Goal: Task Accomplishment & Management: Use online tool/utility

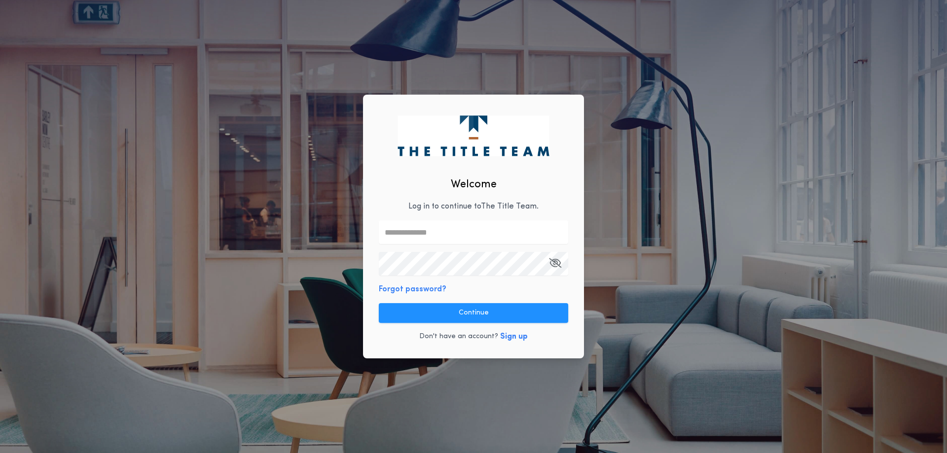
click at [471, 220] on input "text" at bounding box center [473, 232] width 189 height 24
type input "**********"
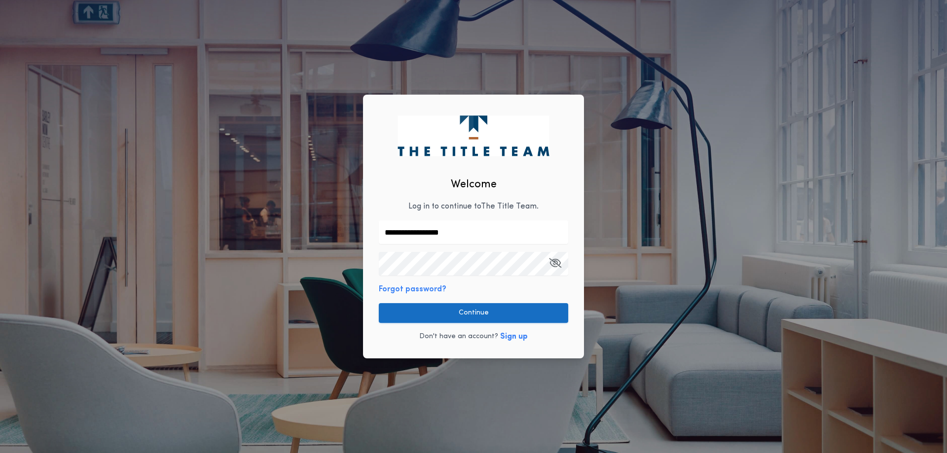
click at [454, 316] on button "Continue" at bounding box center [473, 313] width 189 height 20
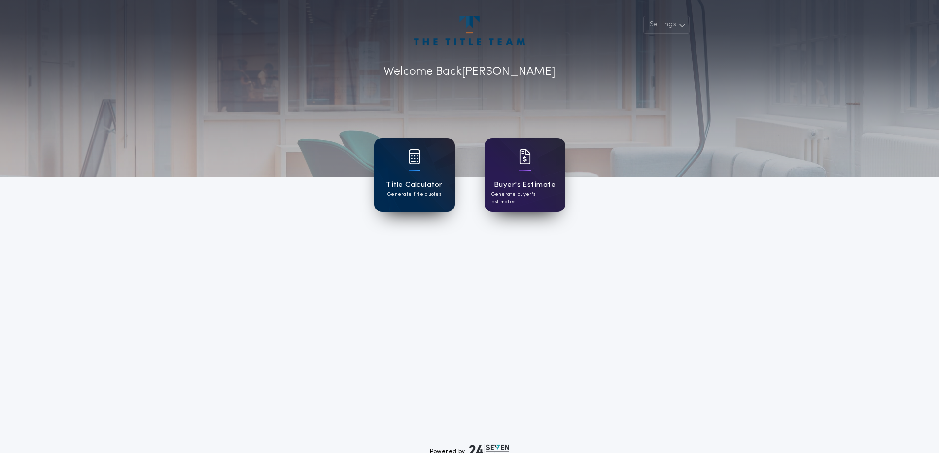
click at [422, 179] on h1 "Title Calculator" at bounding box center [414, 184] width 56 height 11
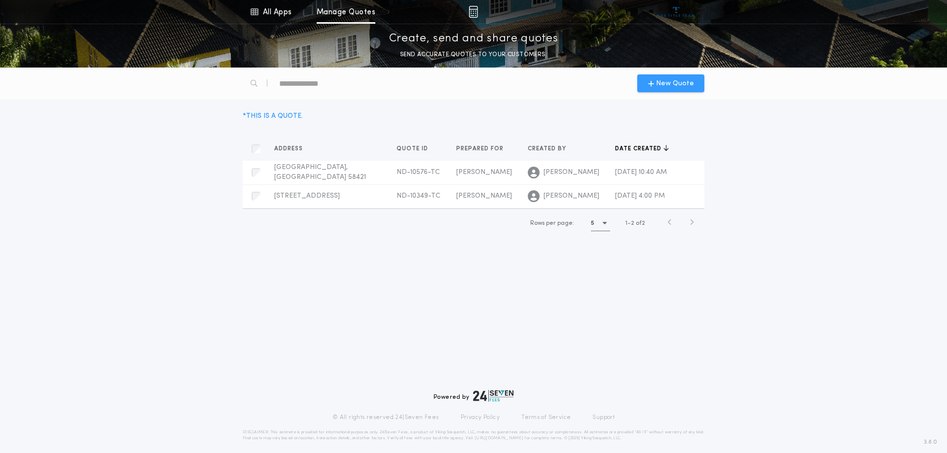
click at [650, 84] on icon "button" at bounding box center [651, 83] width 6 height 8
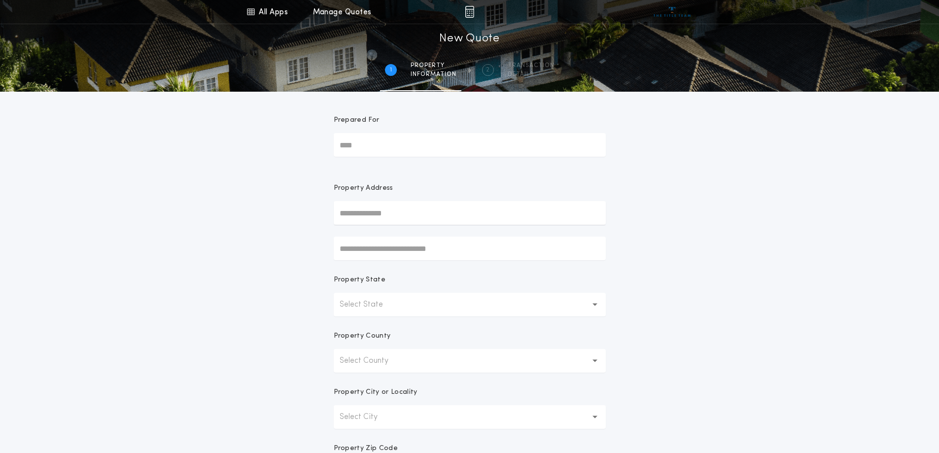
click at [369, 147] on input "Prepared For" at bounding box center [470, 145] width 272 height 24
type input "**********"
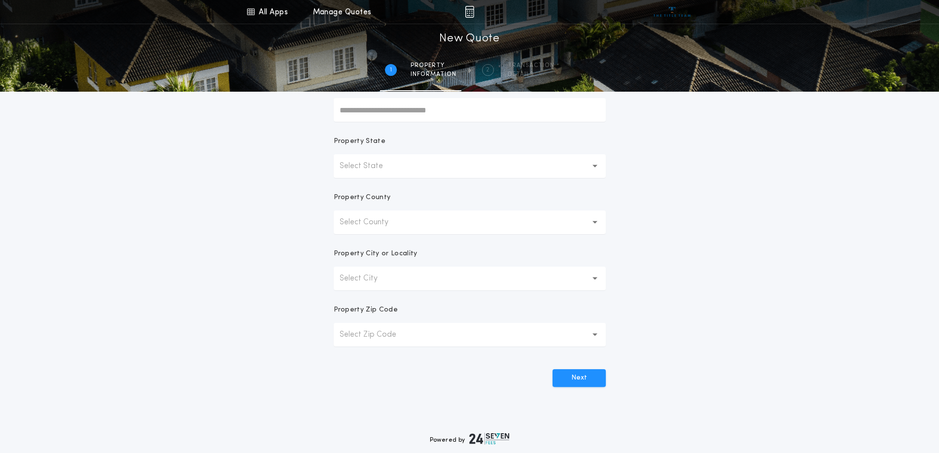
scroll to position [148, 0]
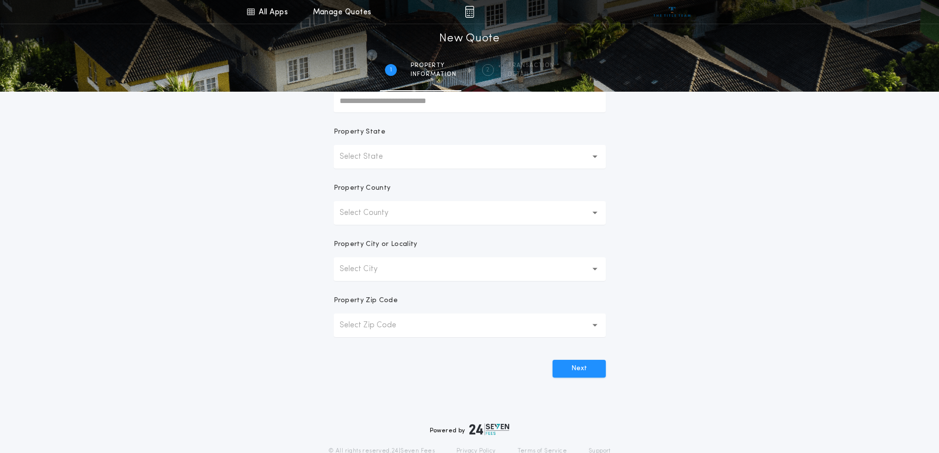
click at [515, 157] on button "Select State" at bounding box center [470, 157] width 272 height 24
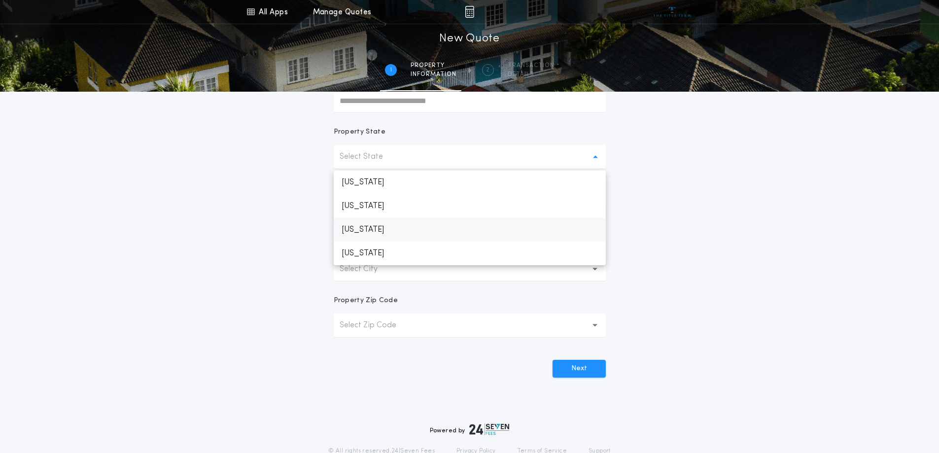
click at [489, 229] on p "[US_STATE]" at bounding box center [470, 230] width 272 height 24
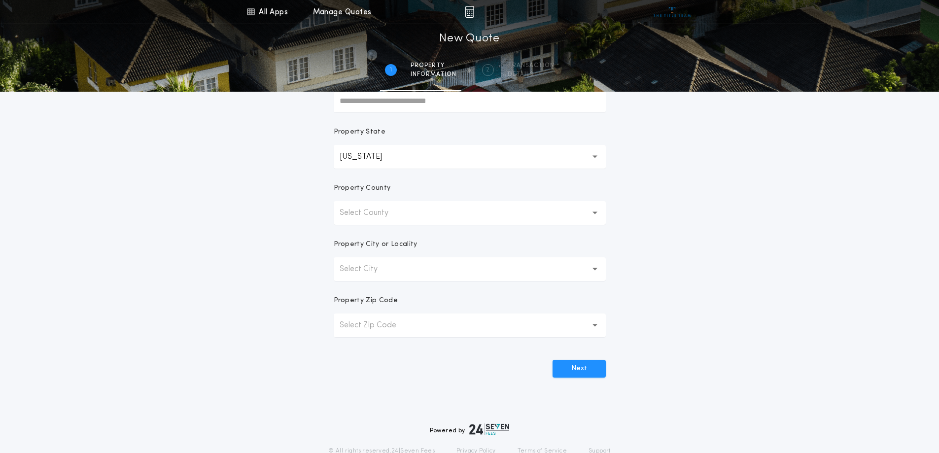
click at [492, 216] on button "Select County" at bounding box center [470, 213] width 272 height 24
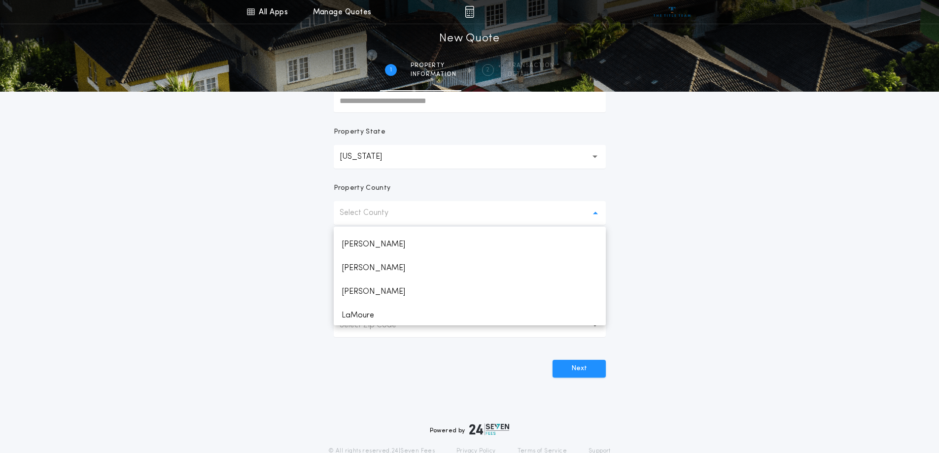
scroll to position [394, 0]
click at [393, 250] on p "Grand Forks" at bounding box center [470, 247] width 272 height 24
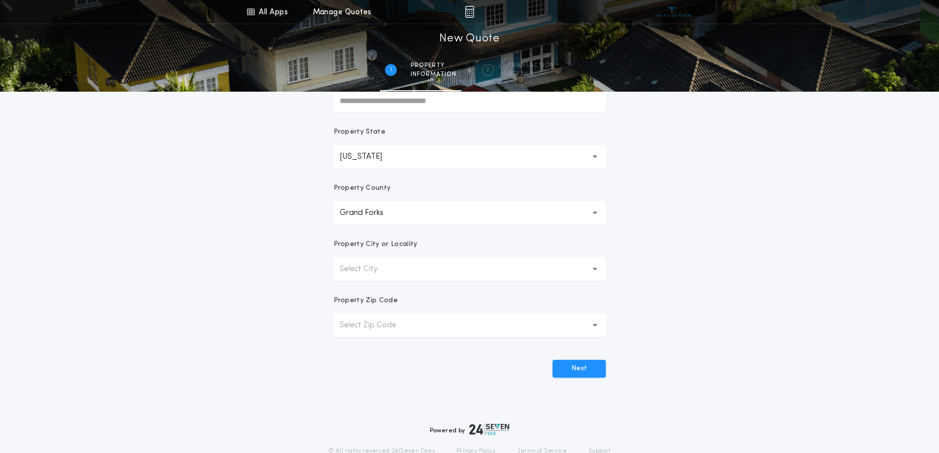
click at [444, 274] on button "Select City" at bounding box center [470, 269] width 272 height 24
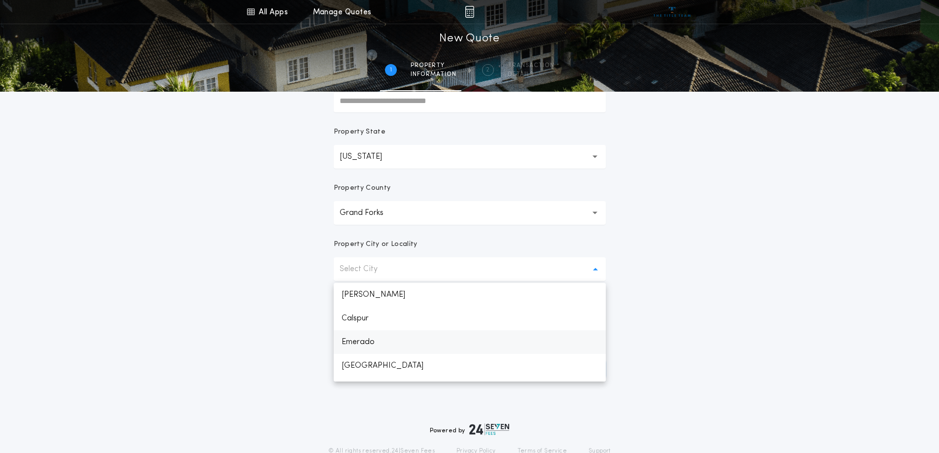
scroll to position [49, 0]
click at [415, 364] on p "Grand Forks" at bounding box center [470, 364] width 272 height 24
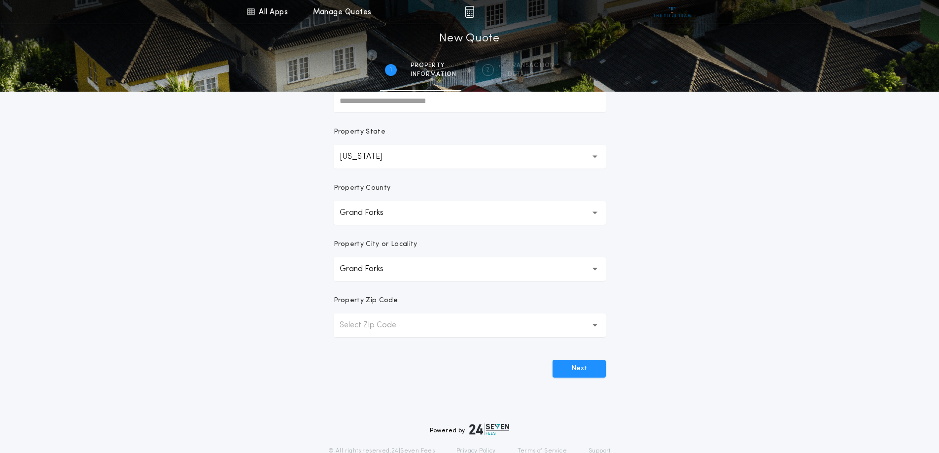
click at [424, 329] on button "Select Zip Code" at bounding box center [470, 326] width 272 height 24
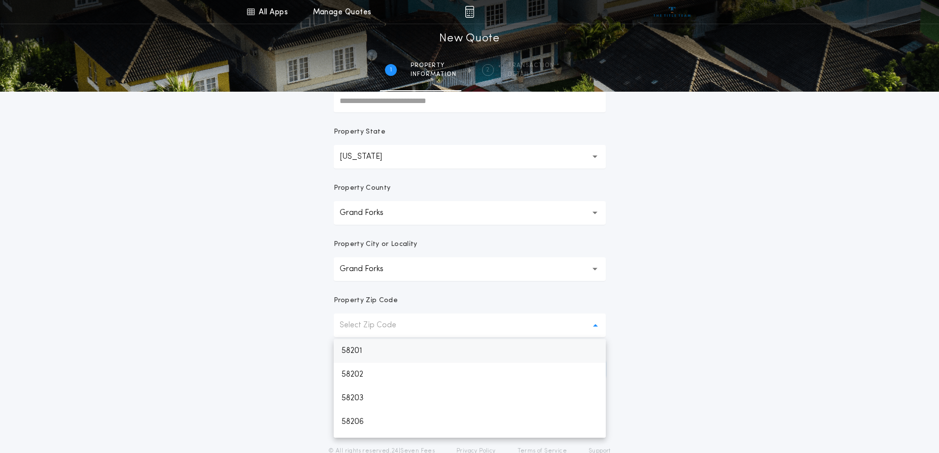
click at [417, 350] on p "58201" at bounding box center [470, 351] width 272 height 24
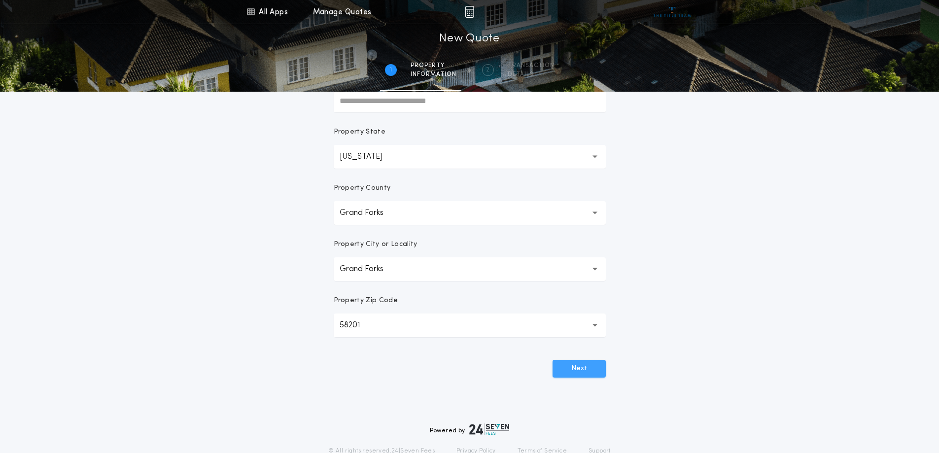
click at [560, 373] on button "Next" at bounding box center [579, 369] width 53 height 18
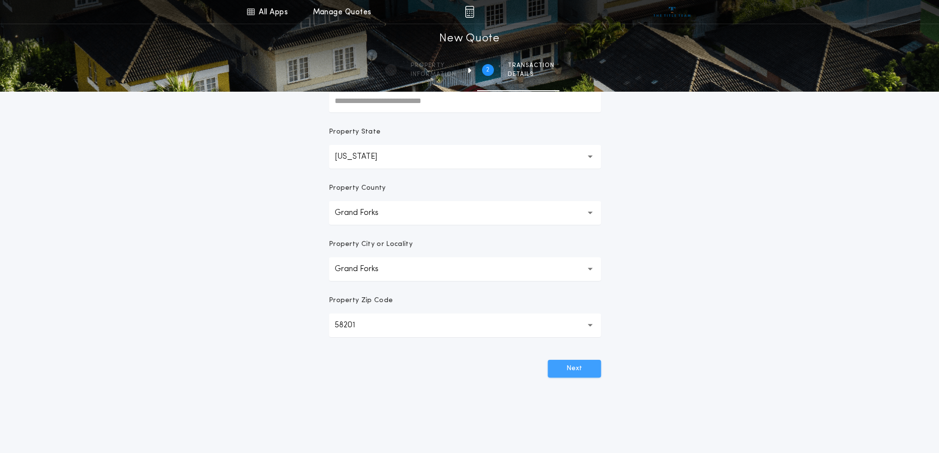
scroll to position [0, 0]
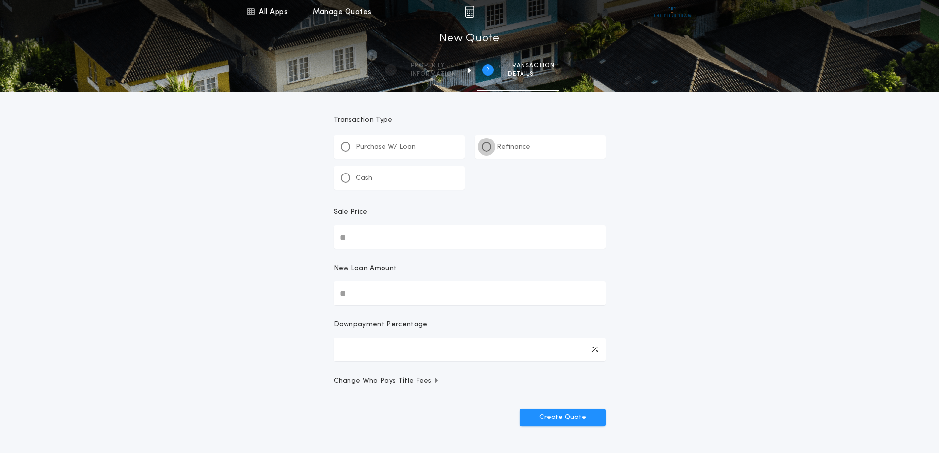
click at [488, 145] on div at bounding box center [486, 146] width 5 height 5
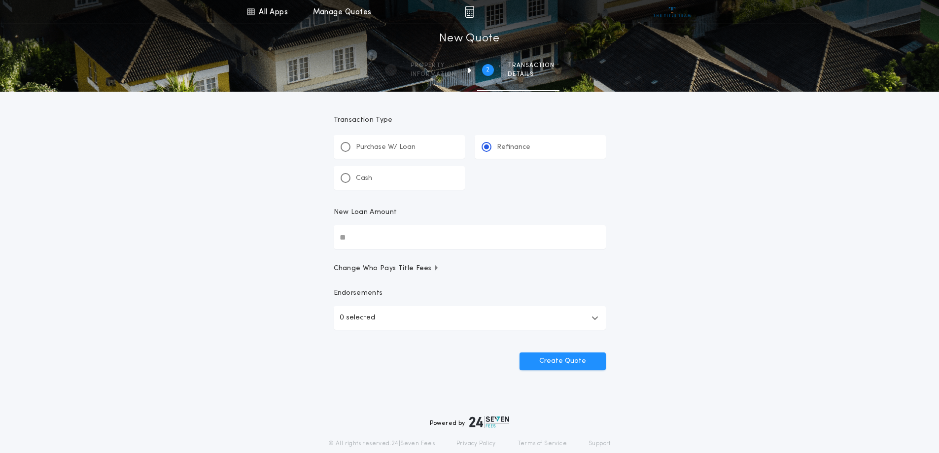
click at [288, 240] on div "All Apps Title Calculator Buyer's Estimate Menu All Apps Manage Quotes 2 /2 New…" at bounding box center [469, 204] width 939 height 408
click at [520, 353] on button "Create Quote" at bounding box center [563, 362] width 86 height 18
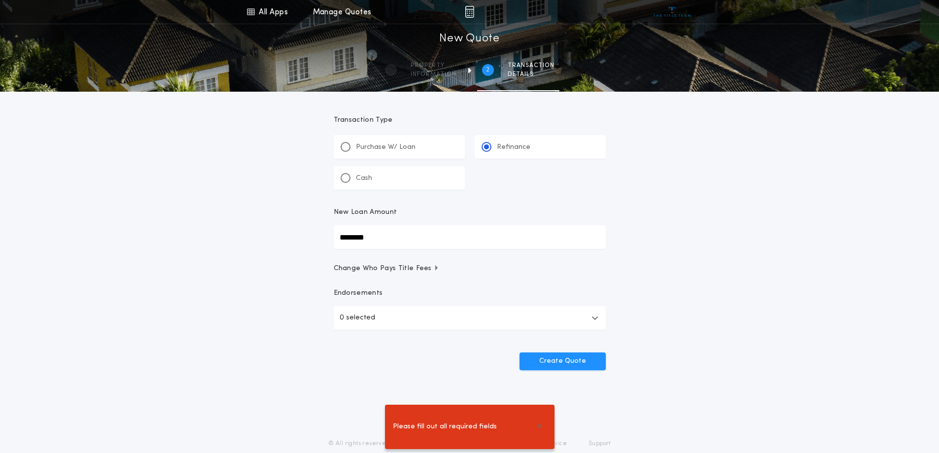
type input "********"
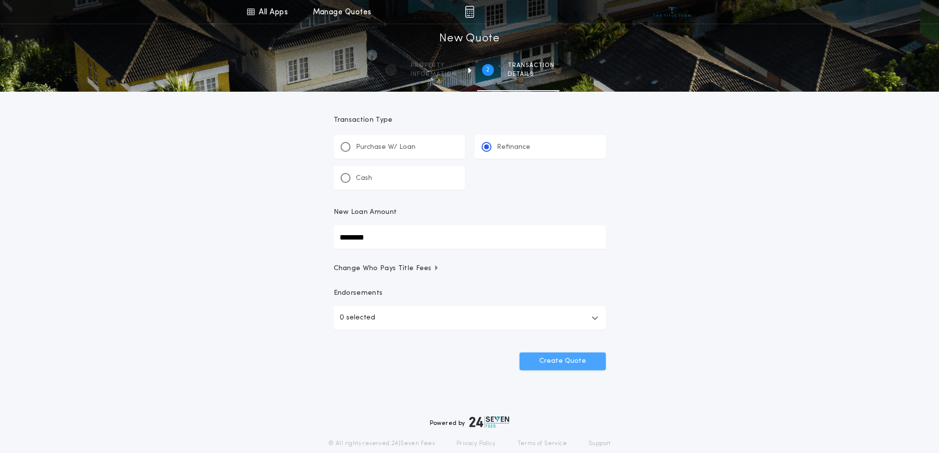
click at [564, 360] on button "Create Quote" at bounding box center [563, 362] width 86 height 18
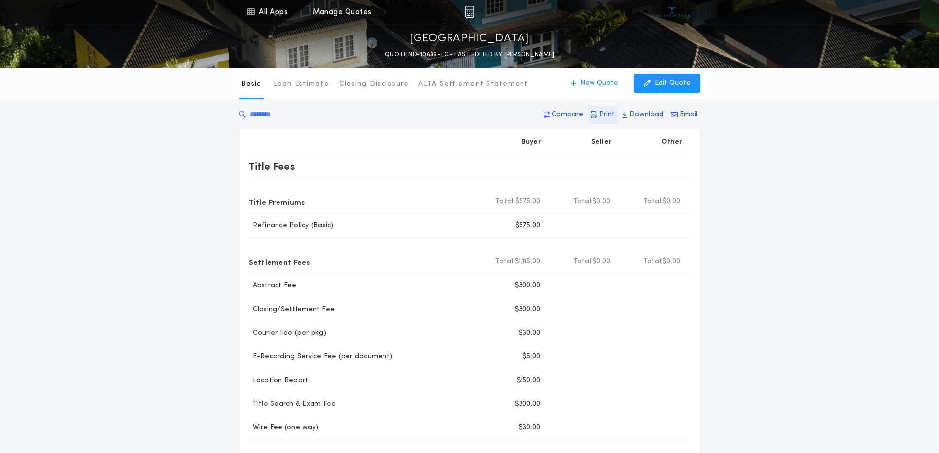
click at [605, 116] on p "Print" at bounding box center [607, 115] width 15 height 10
